Goal: Transaction & Acquisition: Obtain resource

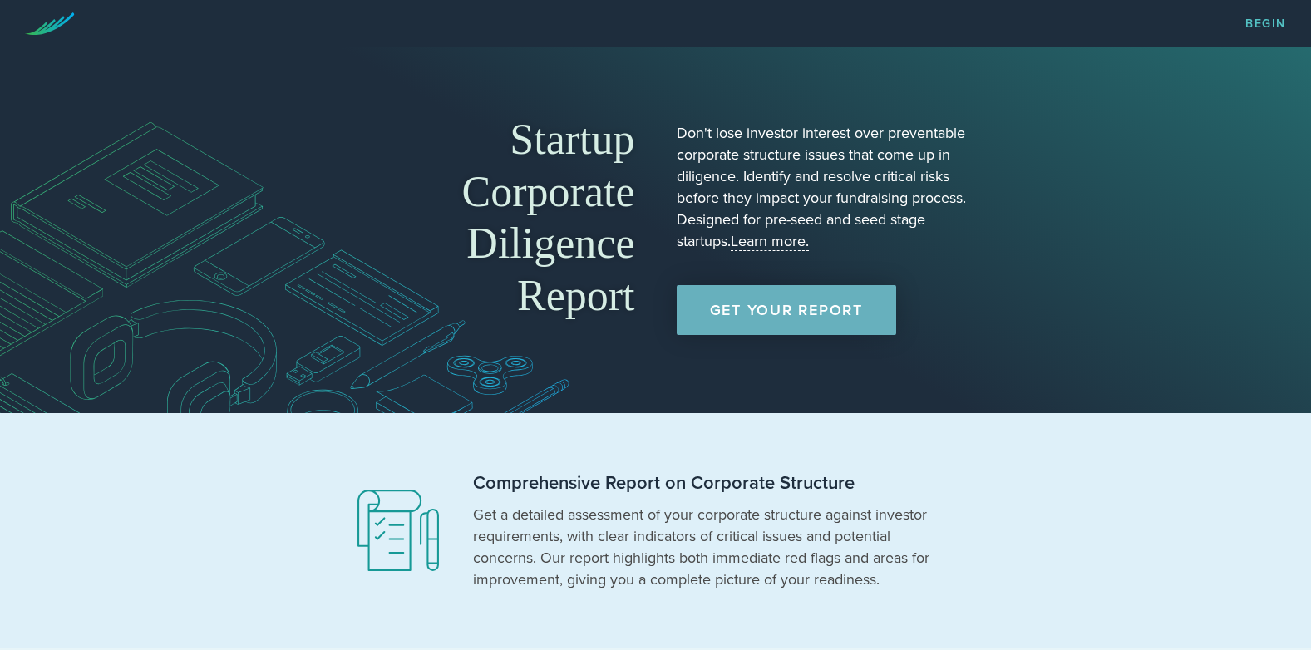
click at [826, 308] on link "Get Your Report" at bounding box center [786, 310] width 219 height 50
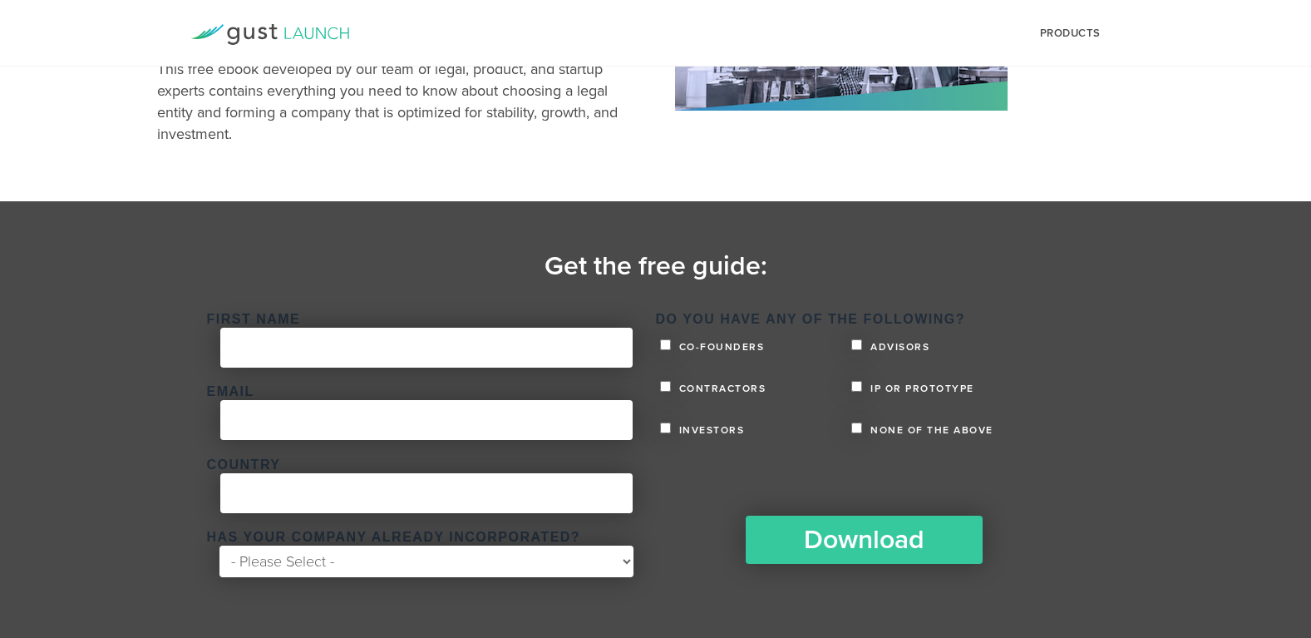
scroll to position [213, 0]
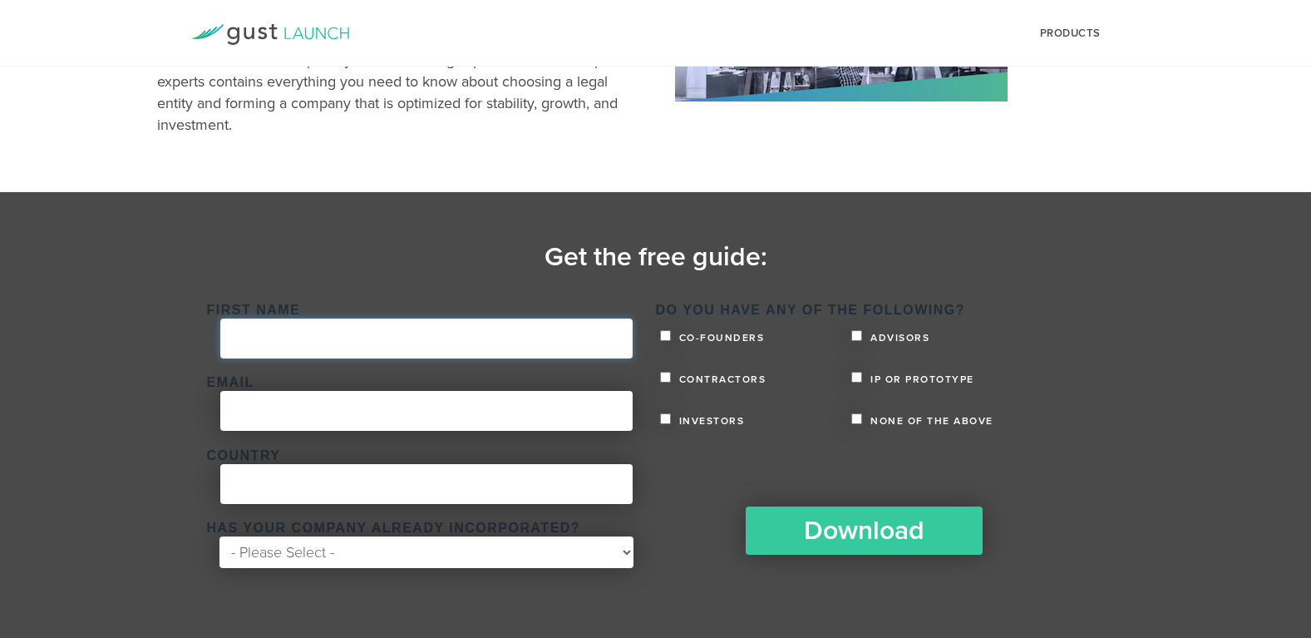
click at [395, 356] on input "First Name *" at bounding box center [426, 338] width 412 height 40
type input "Jenni"
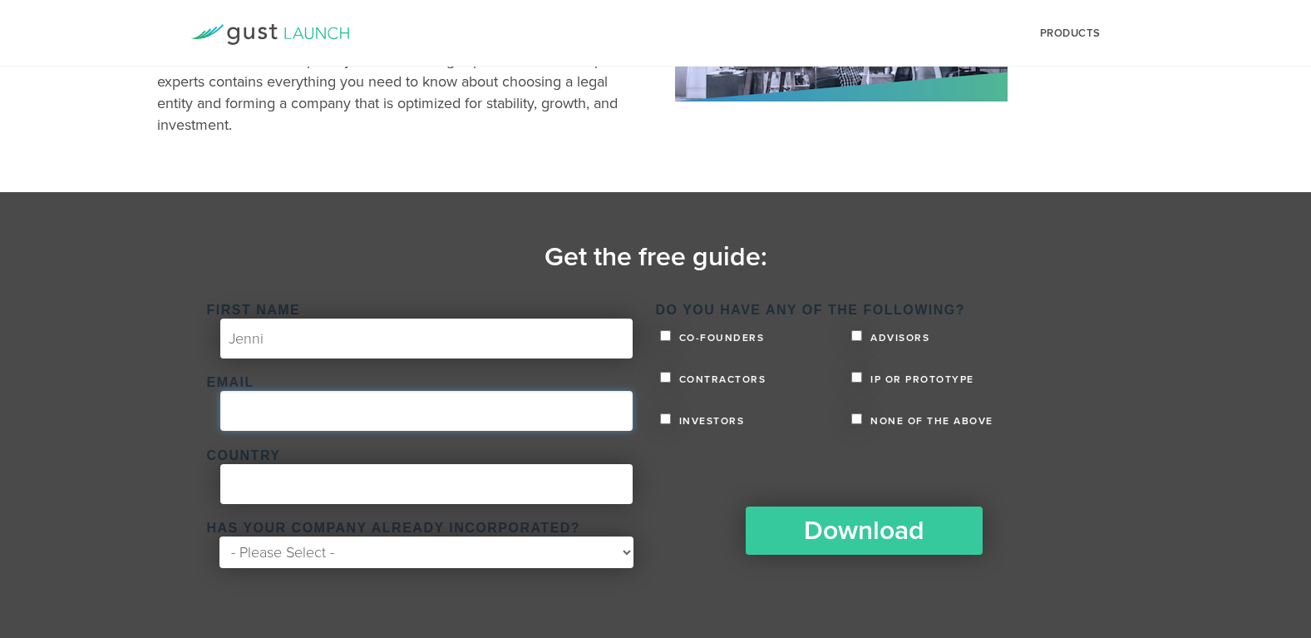
click at [229, 417] on input "Email *" at bounding box center [426, 411] width 412 height 40
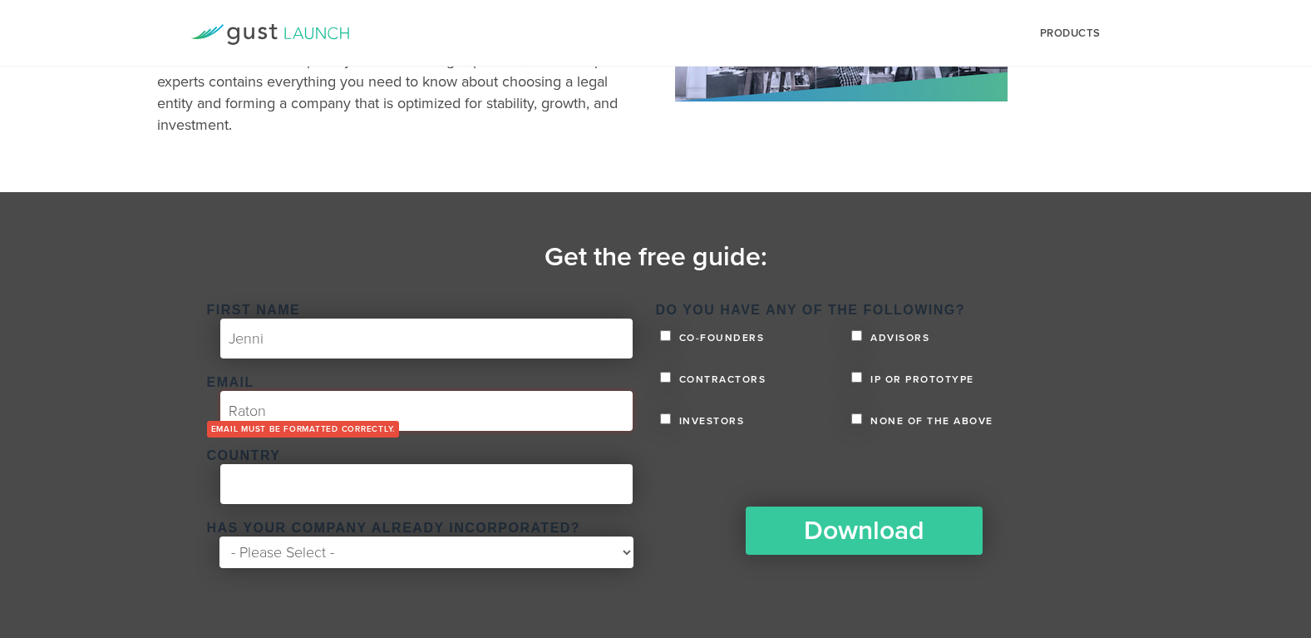
type input "[EMAIL_ADDRESS][DOMAIN_NAME]"
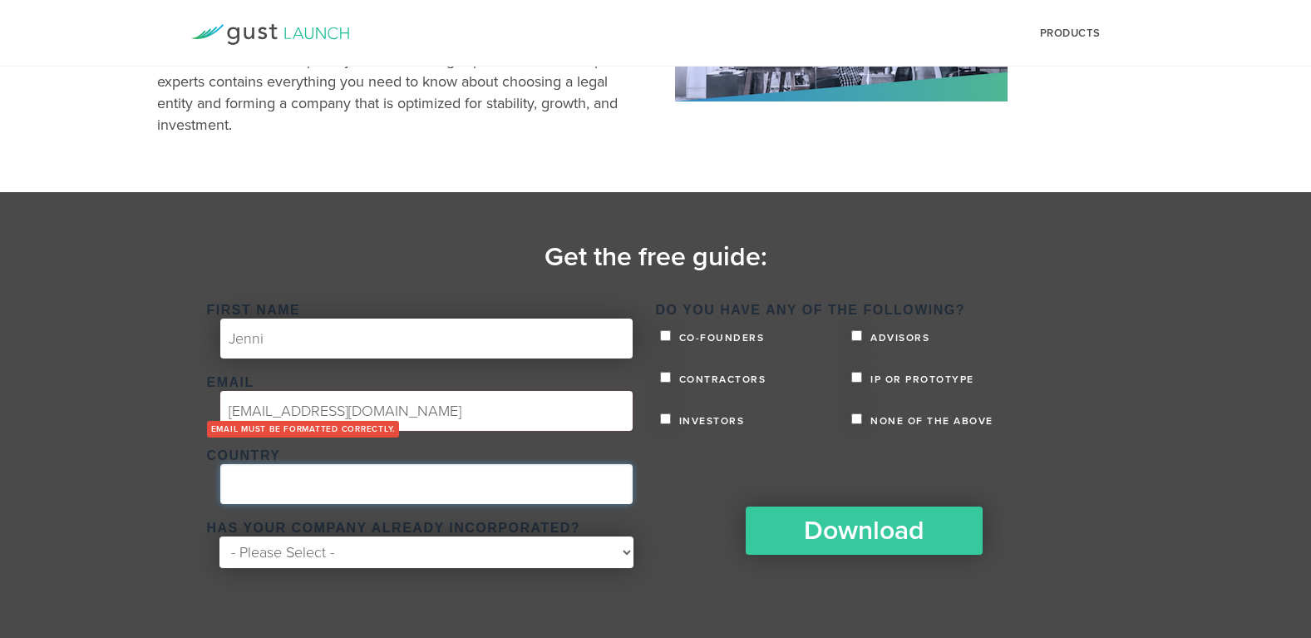
type input "[GEOGRAPHIC_DATA]"
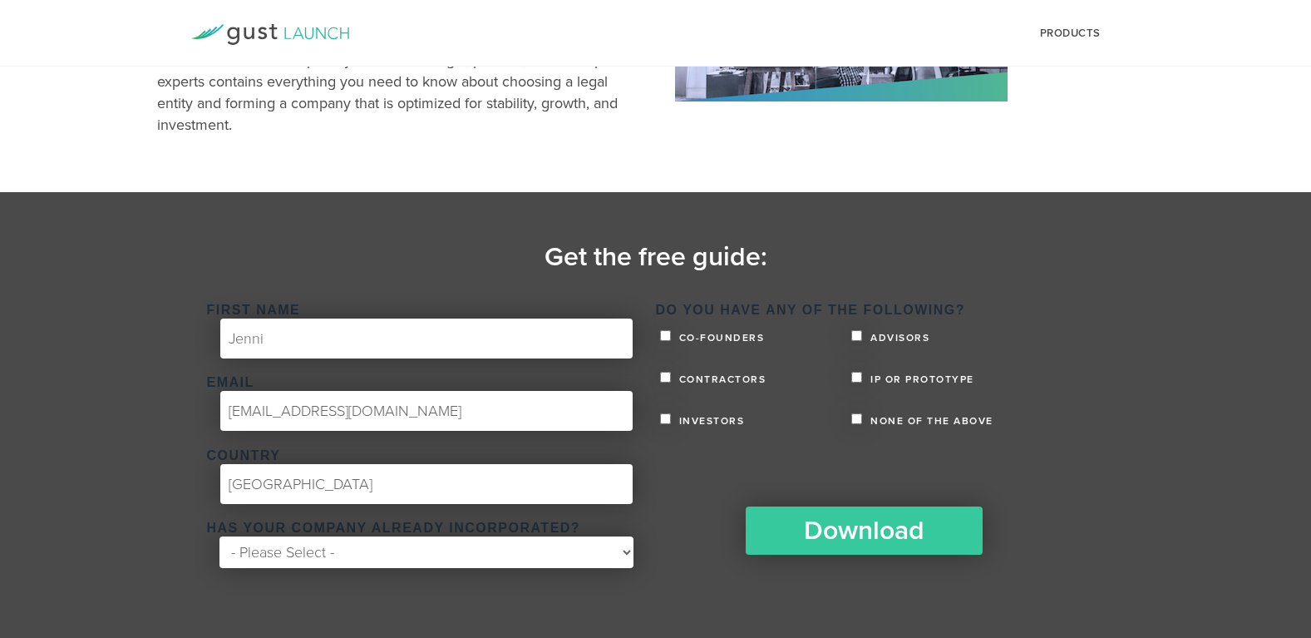
click at [409, 550] on select "- Please Select - Yes No" at bounding box center [425, 552] width 413 height 32
select select "No"
click at [219, 536] on select "- Please Select - Yes No" at bounding box center [425, 552] width 413 height 32
click at [860, 415] on input "None of the above" at bounding box center [856, 418] width 11 height 11
checkbox input "true"
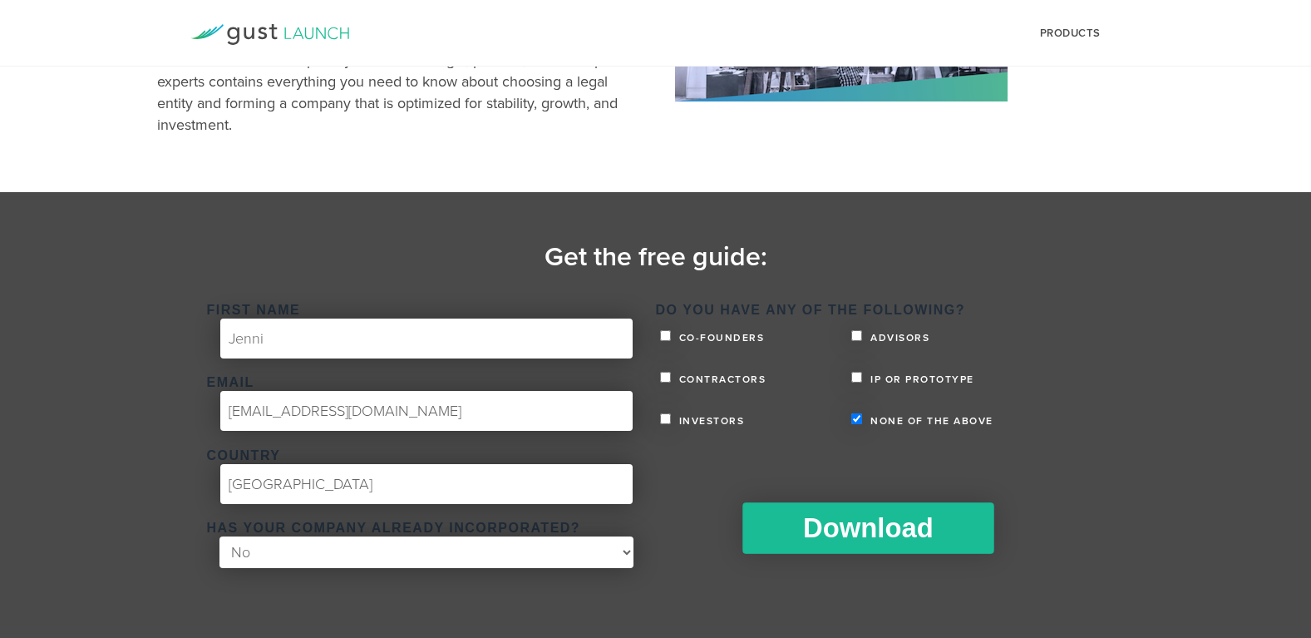
click at [839, 532] on input "Download" at bounding box center [867, 528] width 251 height 52
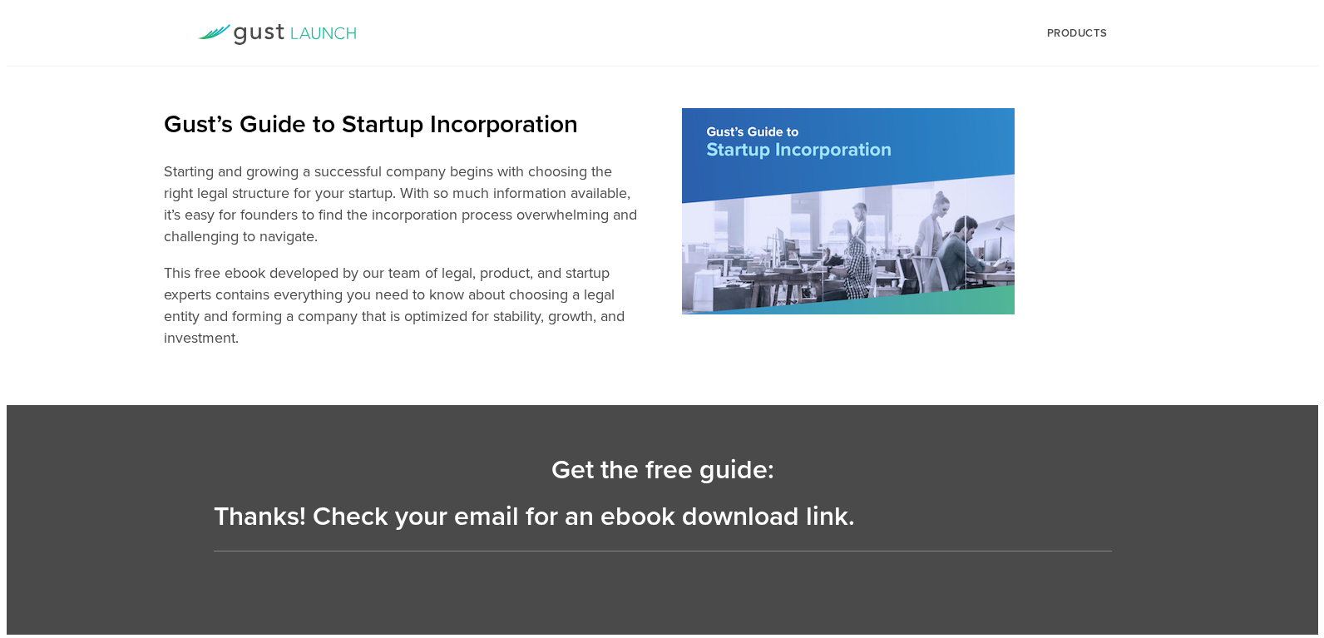
scroll to position [0, 0]
